Goal: Find specific page/section: Find specific page/section

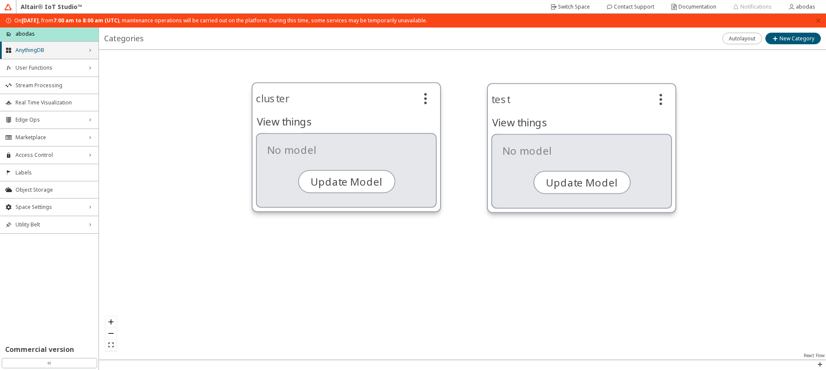
click at [14, 49] on div "AnythingDB right_chevron" at bounding box center [49, 50] width 98 height 17
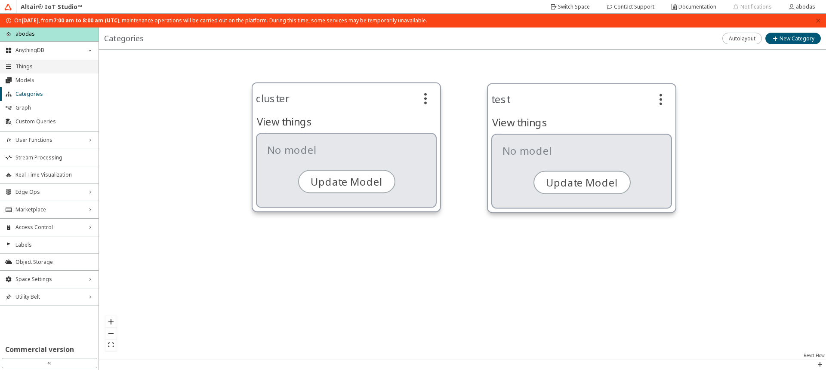
click at [22, 66] on span "Things" at bounding box center [54, 66] width 78 height 7
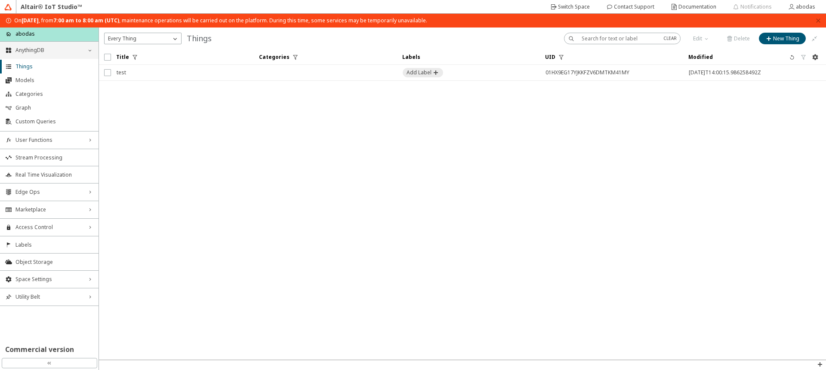
click at [44, 53] on span "AnythingDB" at bounding box center [49, 50] width 68 height 7
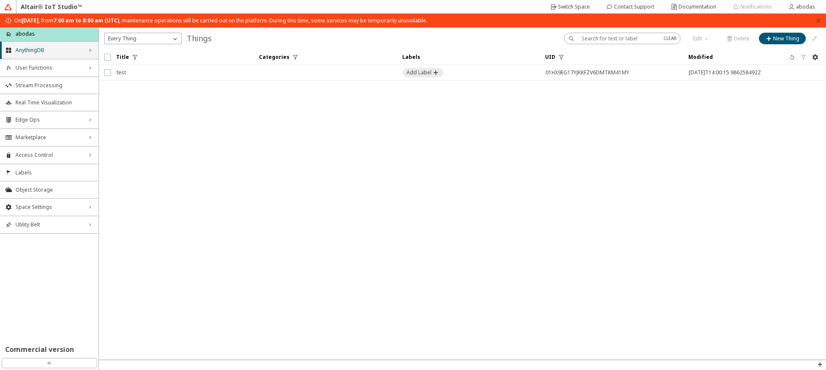
click at [43, 54] on div "AnythingDB right_chevron" at bounding box center [49, 50] width 98 height 17
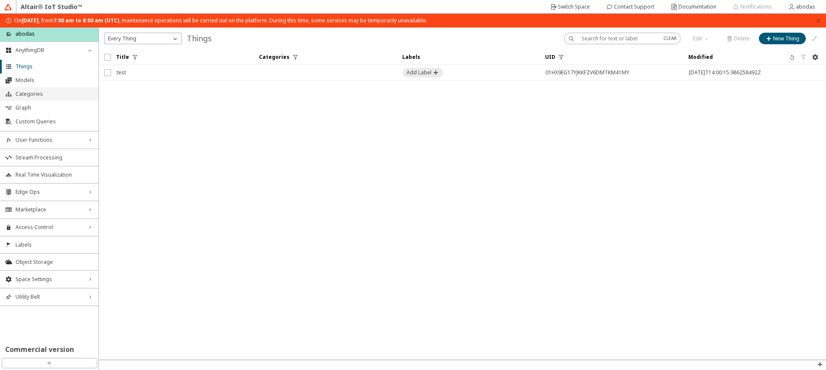
click at [28, 92] on span "Categories" at bounding box center [54, 94] width 78 height 7
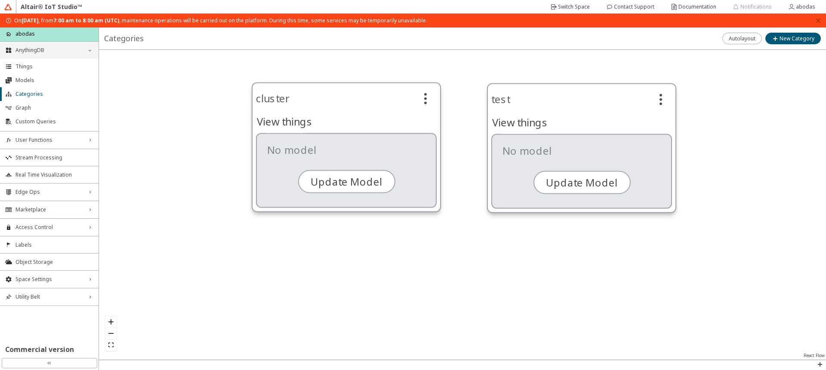
click at [28, 47] on span "AnythingDB" at bounding box center [49, 50] width 68 height 7
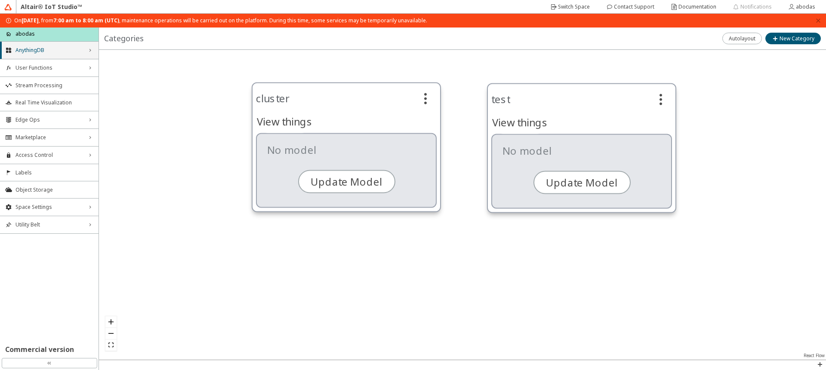
click at [28, 53] on span "AnythingDB" at bounding box center [49, 50] width 68 height 7
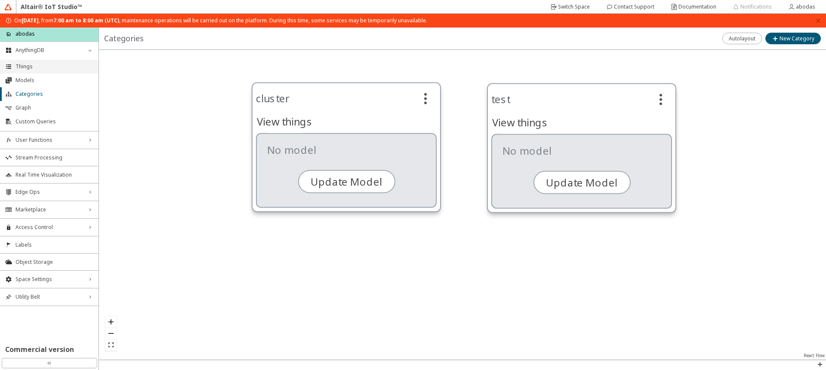
click at [26, 62] on li "Things" at bounding box center [49, 67] width 98 height 14
